Goal: Task Accomplishment & Management: Use online tool/utility

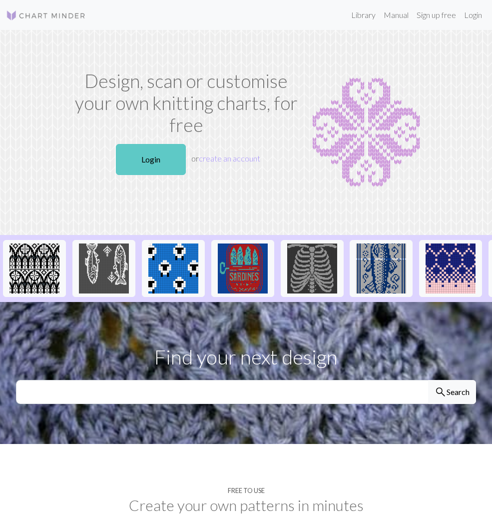
click at [131, 162] on link "Login" at bounding box center [151, 159] width 70 height 31
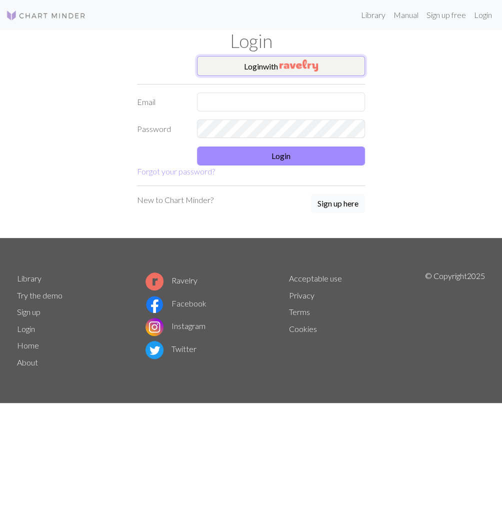
click at [262, 61] on button "Login with" at bounding box center [281, 66] width 168 height 20
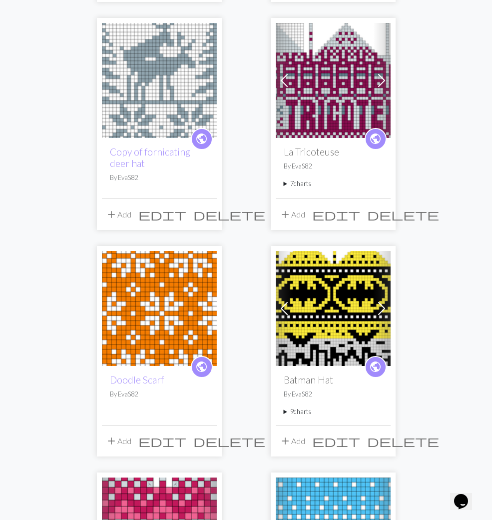
scroll to position [551, 0]
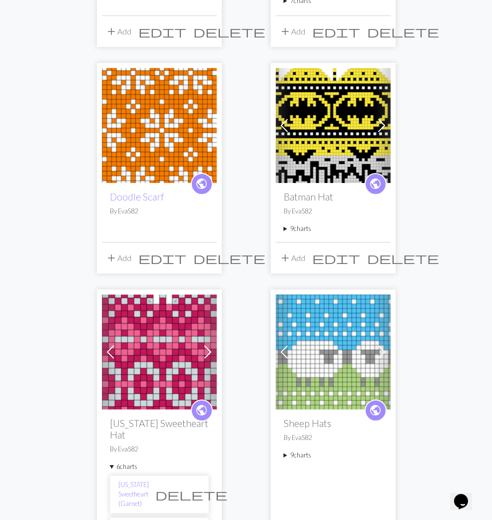
scroll to position [741, 0]
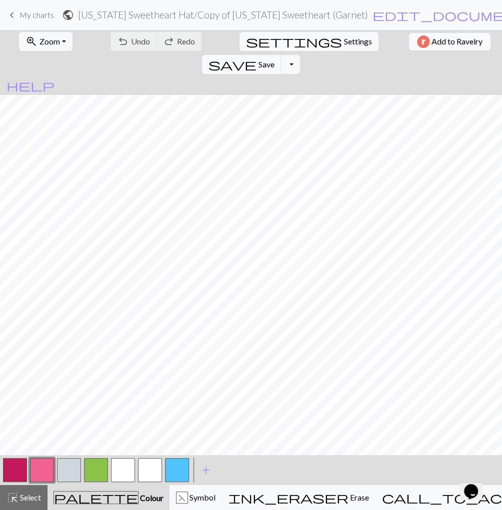
click at [28, 16] on span "My charts" at bounding box center [36, 14] width 34 height 9
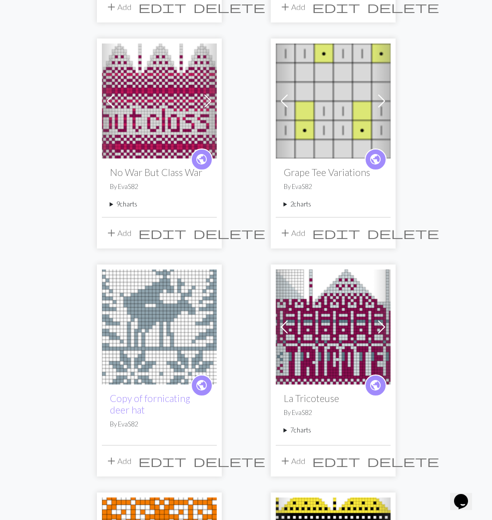
scroll to position [288, 0]
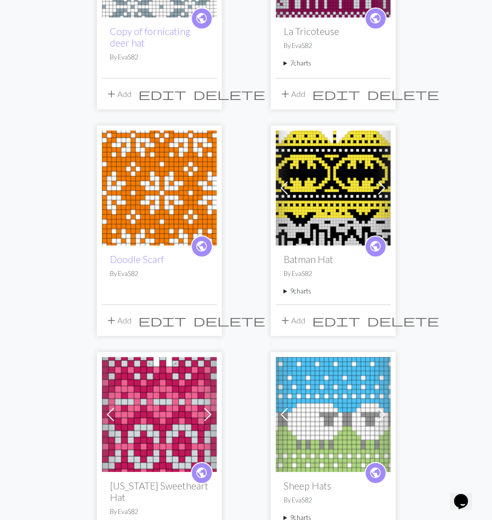
scroll to position [680, 0]
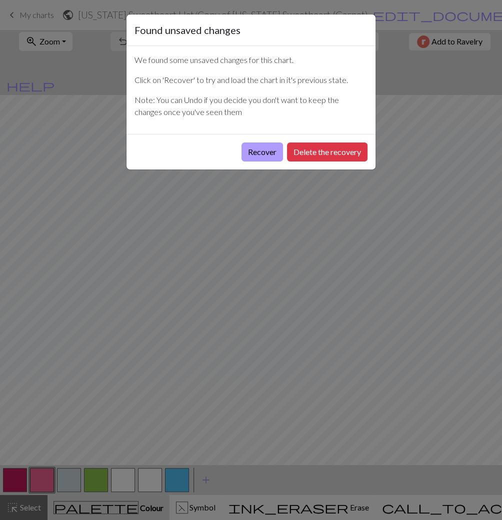
click at [270, 148] on button "Recover" at bounding box center [261, 151] width 41 height 19
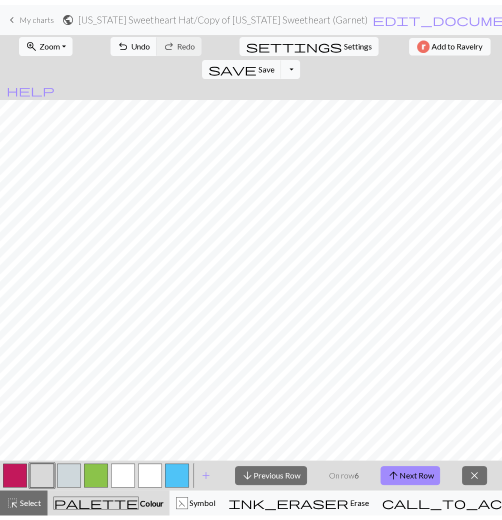
scroll to position [61, 0]
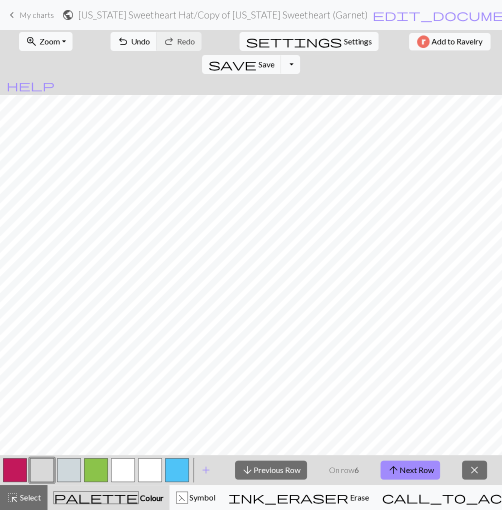
click at [42, 468] on button "button" at bounding box center [42, 470] width 24 height 24
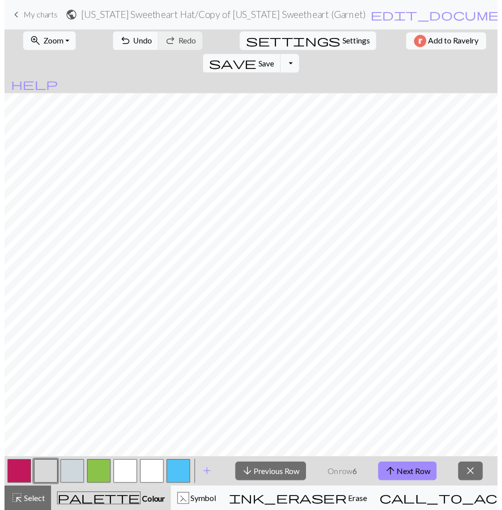
scroll to position [51, 0]
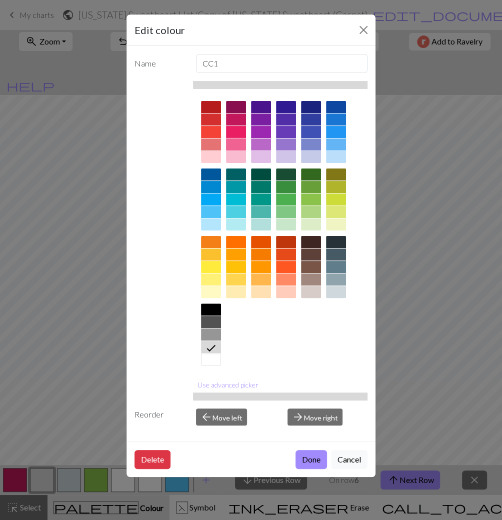
click at [235, 138] on div at bounding box center [236, 144] width 20 height 12
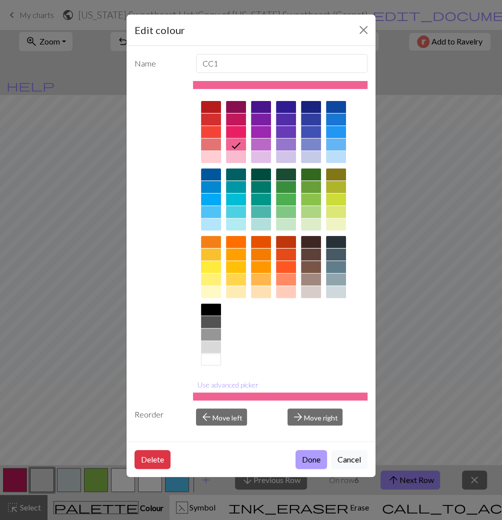
click at [311, 458] on button "Done" at bounding box center [310, 459] width 31 height 19
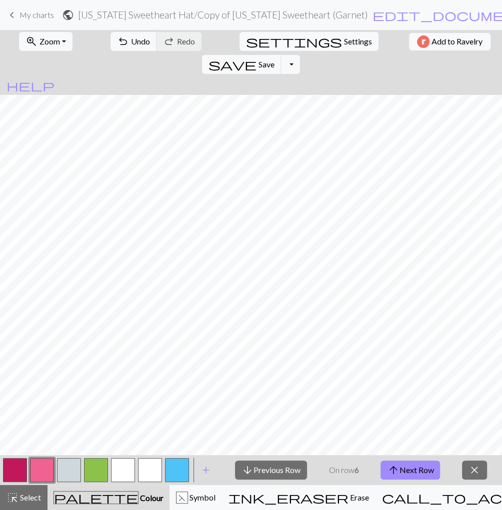
scroll to position [61, 0]
click at [475, 474] on span "close" at bounding box center [474, 470] width 12 height 14
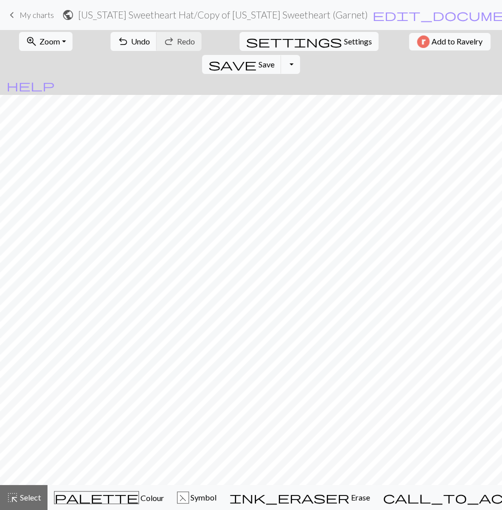
scroll to position [31, 0]
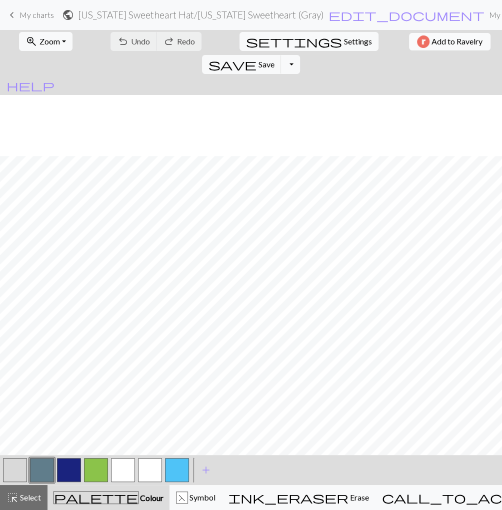
scroll to position [61, 0]
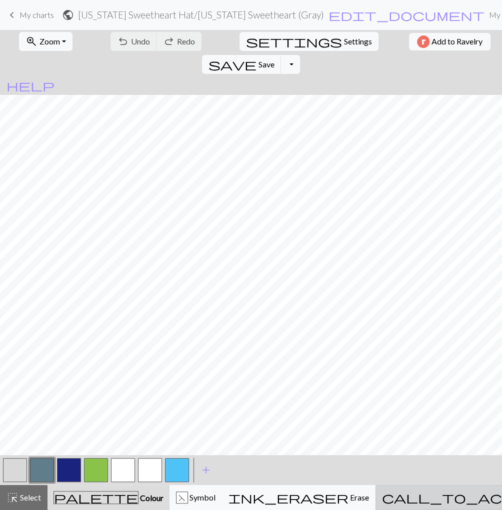
click at [418, 496] on span "call_to_action" at bounding box center [466, 498] width 168 height 14
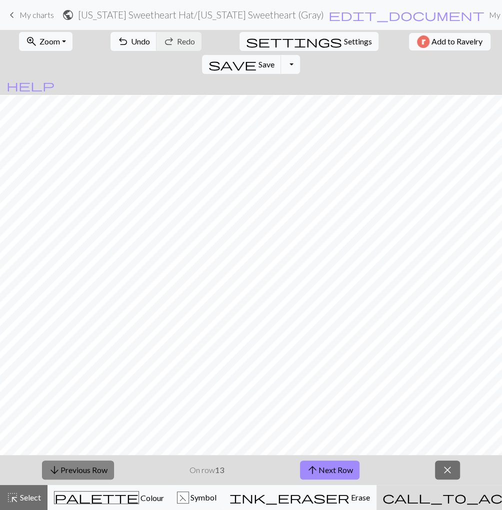
click at [85, 466] on button "arrow_downward Previous Row" at bounding box center [78, 470] width 72 height 19
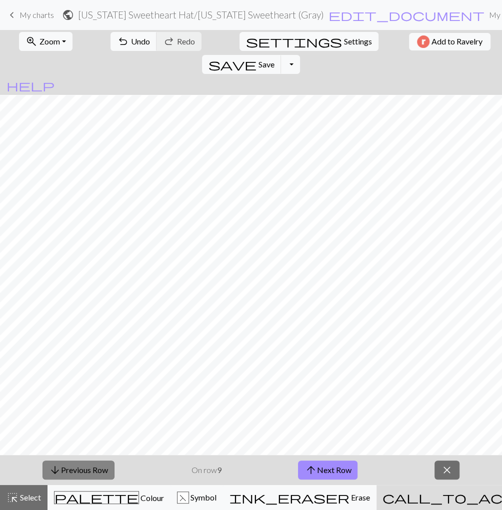
click at [85, 466] on button "arrow_downward Previous Row" at bounding box center [78, 470] width 72 height 19
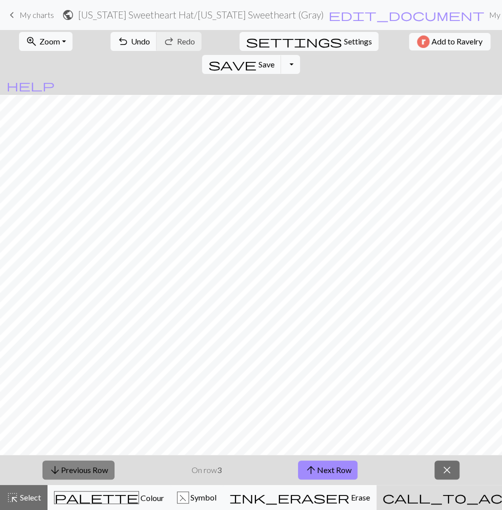
click at [85, 466] on button "arrow_downward Previous Row" at bounding box center [78, 470] width 72 height 19
